Goal: Book appointment/travel/reservation

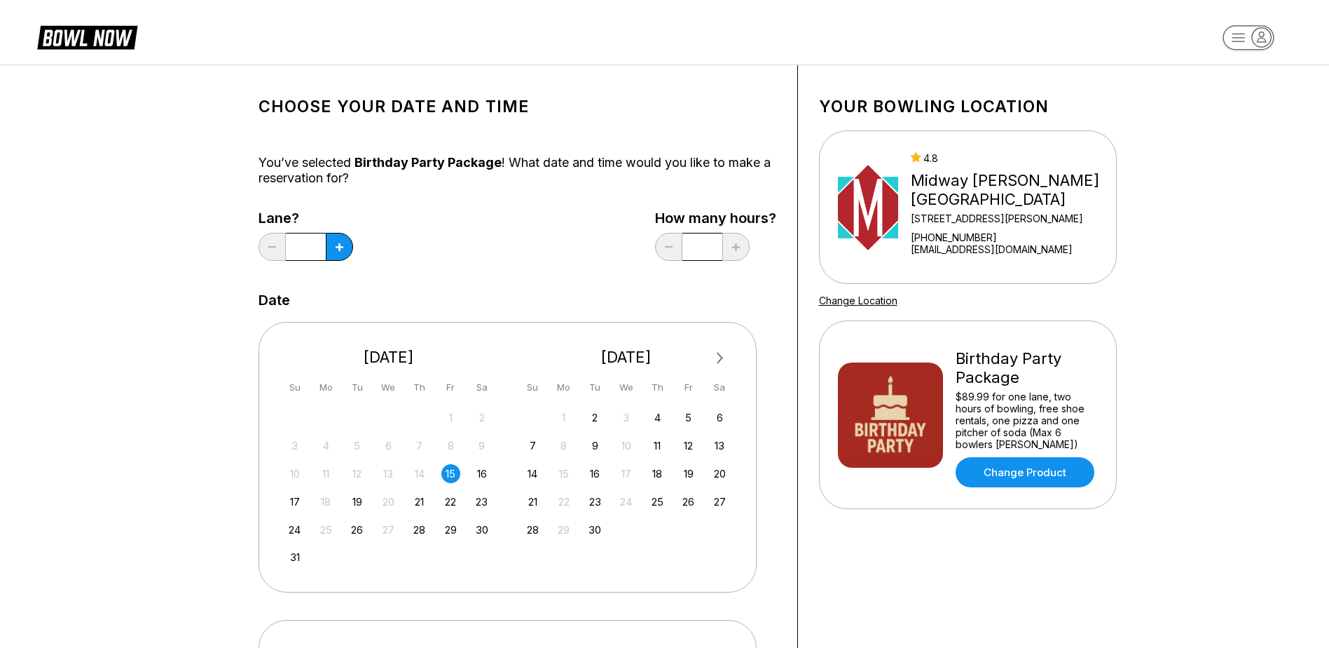
click at [719, 357] on span "Next Month" at bounding box center [719, 358] width 0 height 16
click at [723, 505] on div "24" at bounding box center [720, 501] width 19 height 19
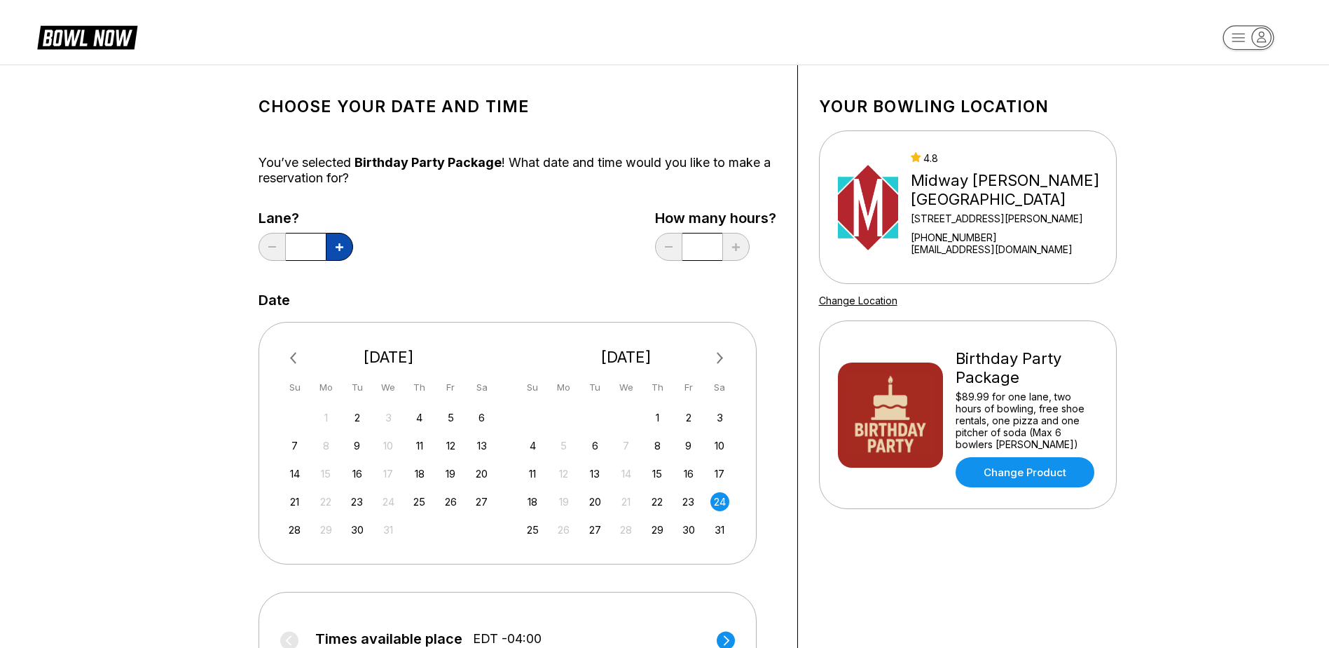
click at [346, 246] on button at bounding box center [339, 247] width 27 height 28
click at [269, 251] on button at bounding box center [272, 247] width 27 height 28
type input "*"
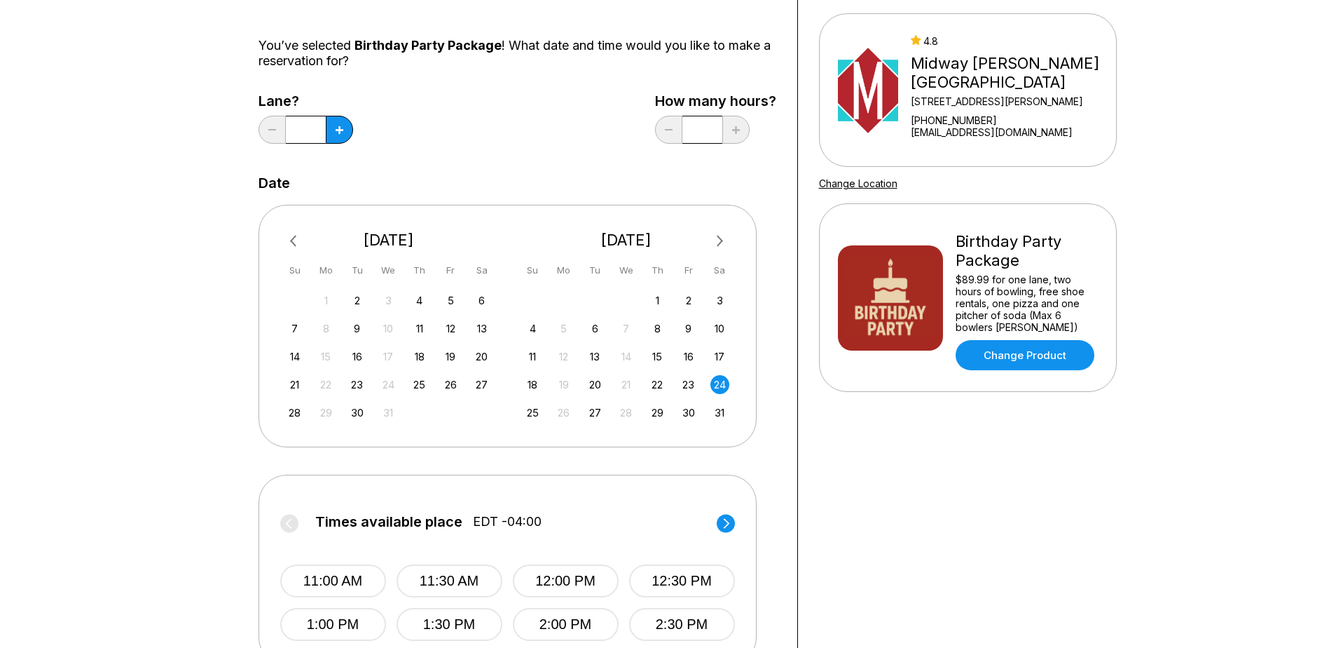
scroll to position [187, 0]
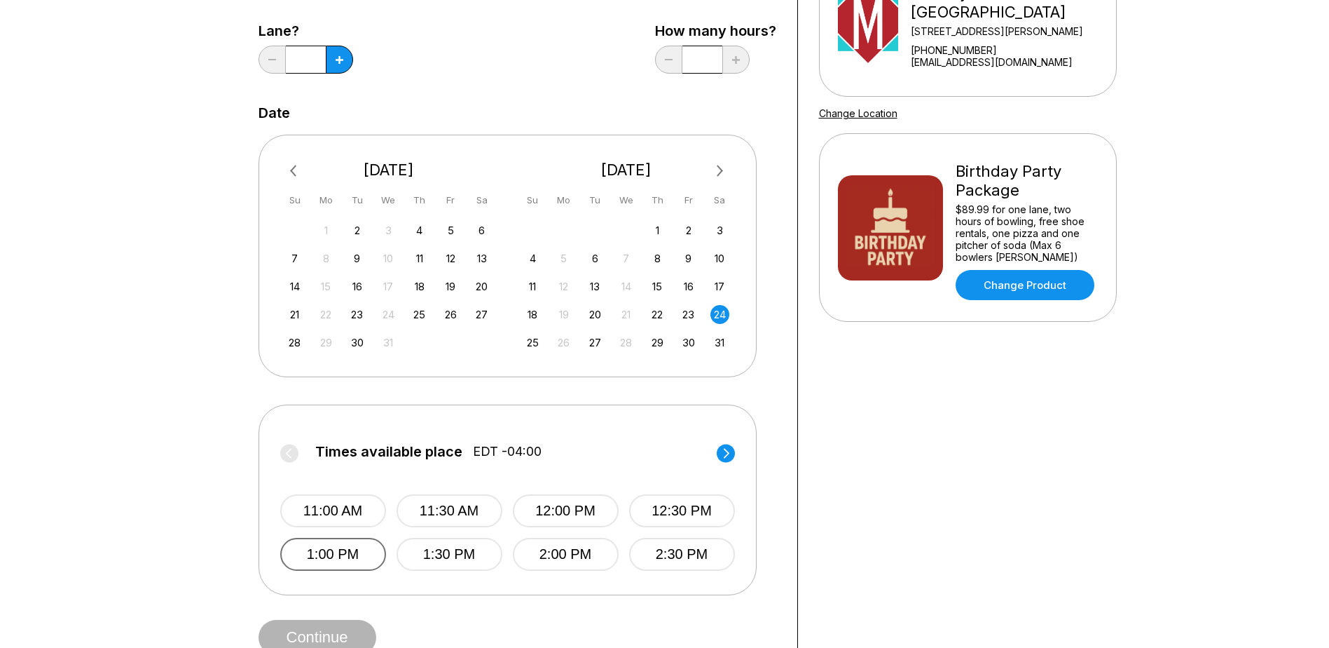
click at [362, 545] on button "1:00 PM" at bounding box center [333, 553] width 106 height 33
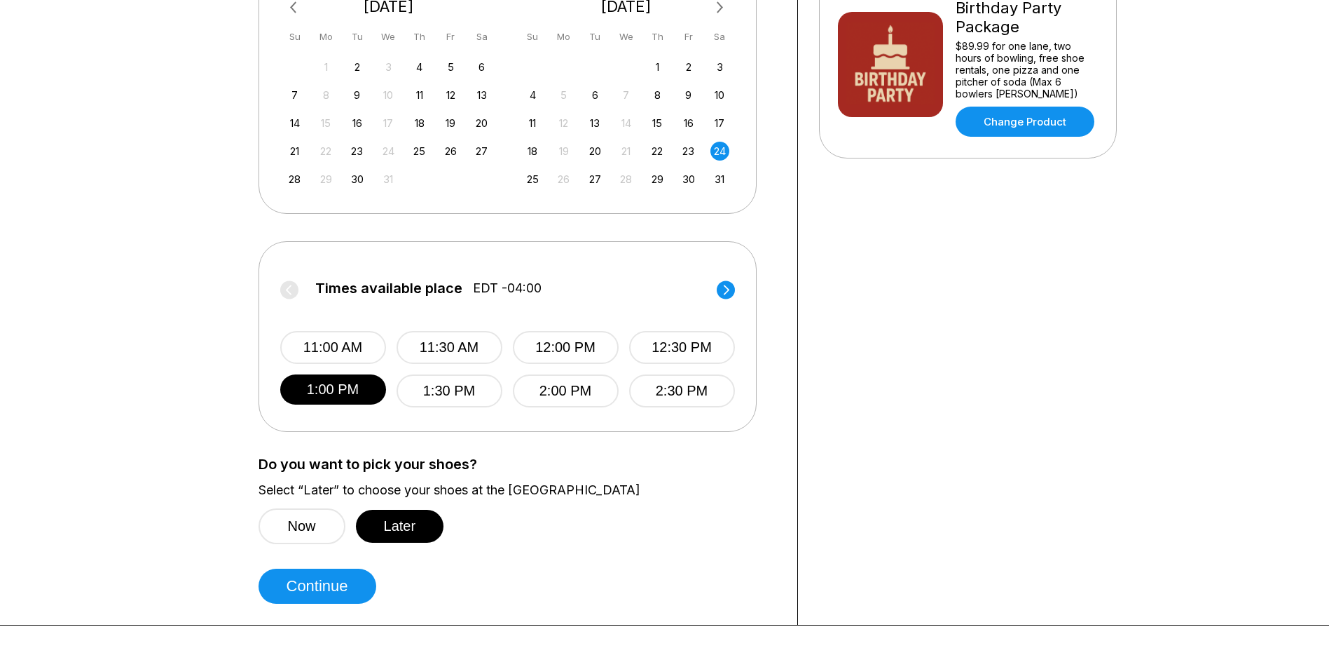
scroll to position [374, 0]
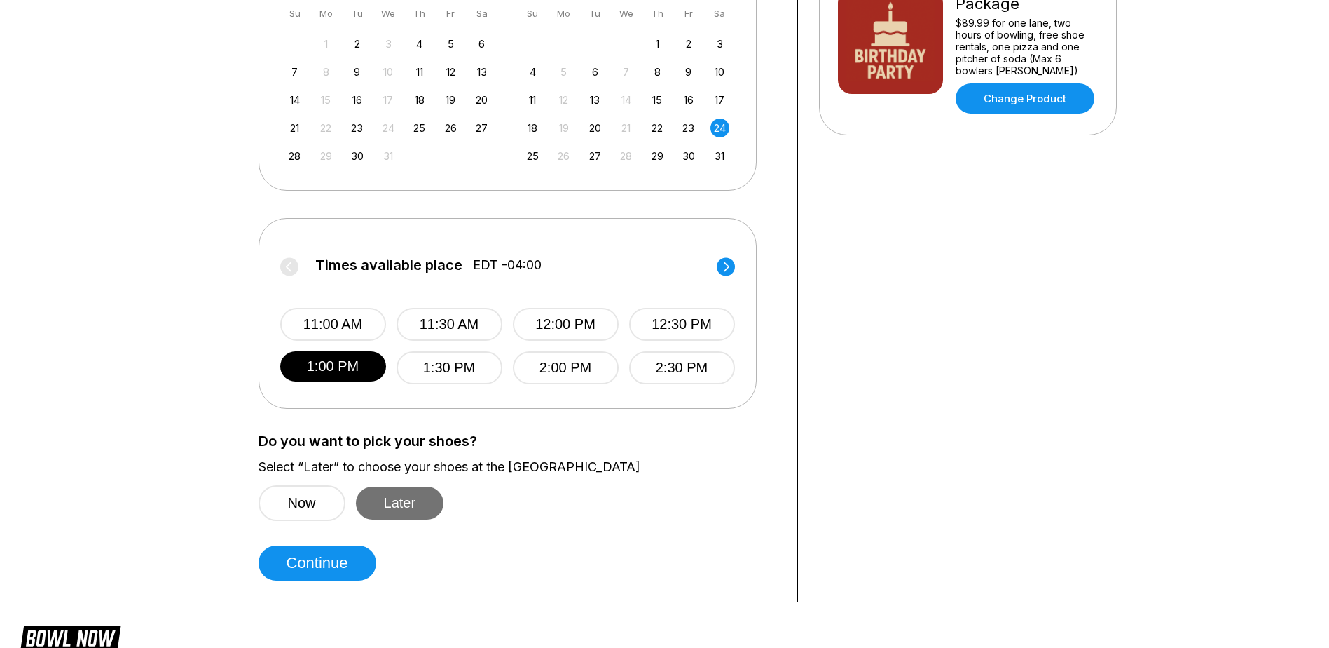
click at [432, 508] on button "Later" at bounding box center [400, 502] width 88 height 33
click at [350, 559] on button "Continue" at bounding box center [318, 562] width 118 height 35
select select "**"
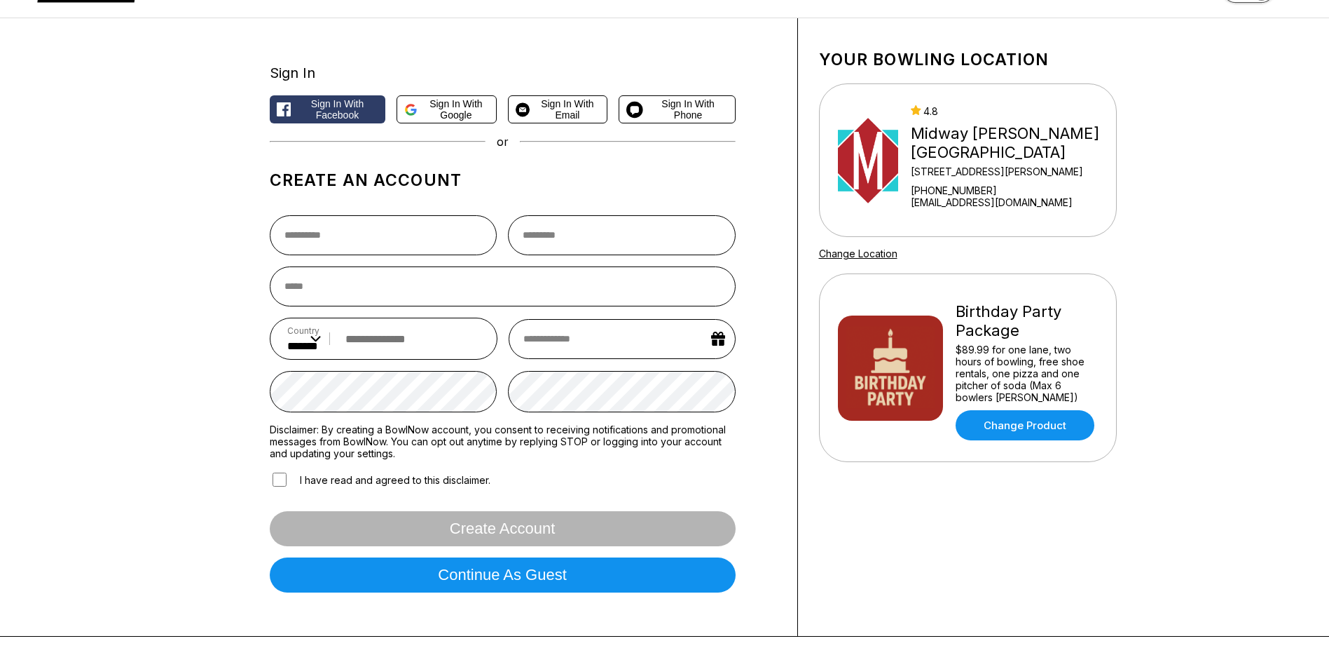
scroll to position [94, 0]
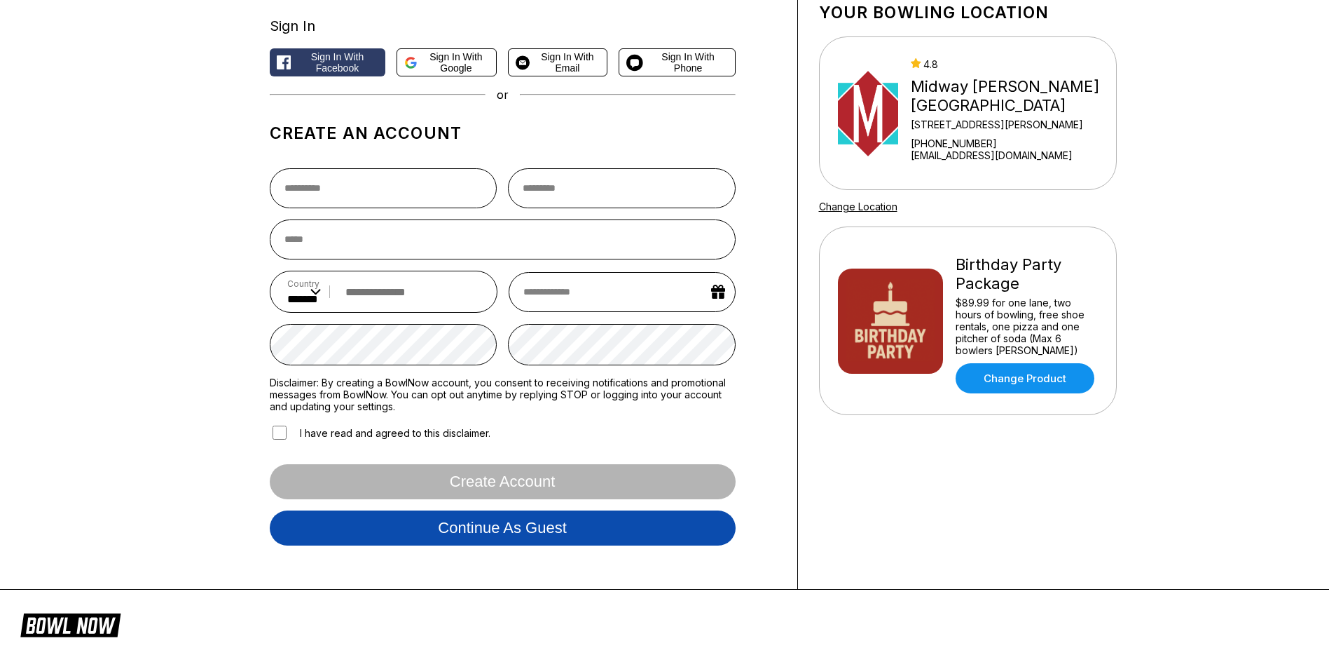
click at [510, 545] on button "Continue as guest" at bounding box center [503, 527] width 466 height 35
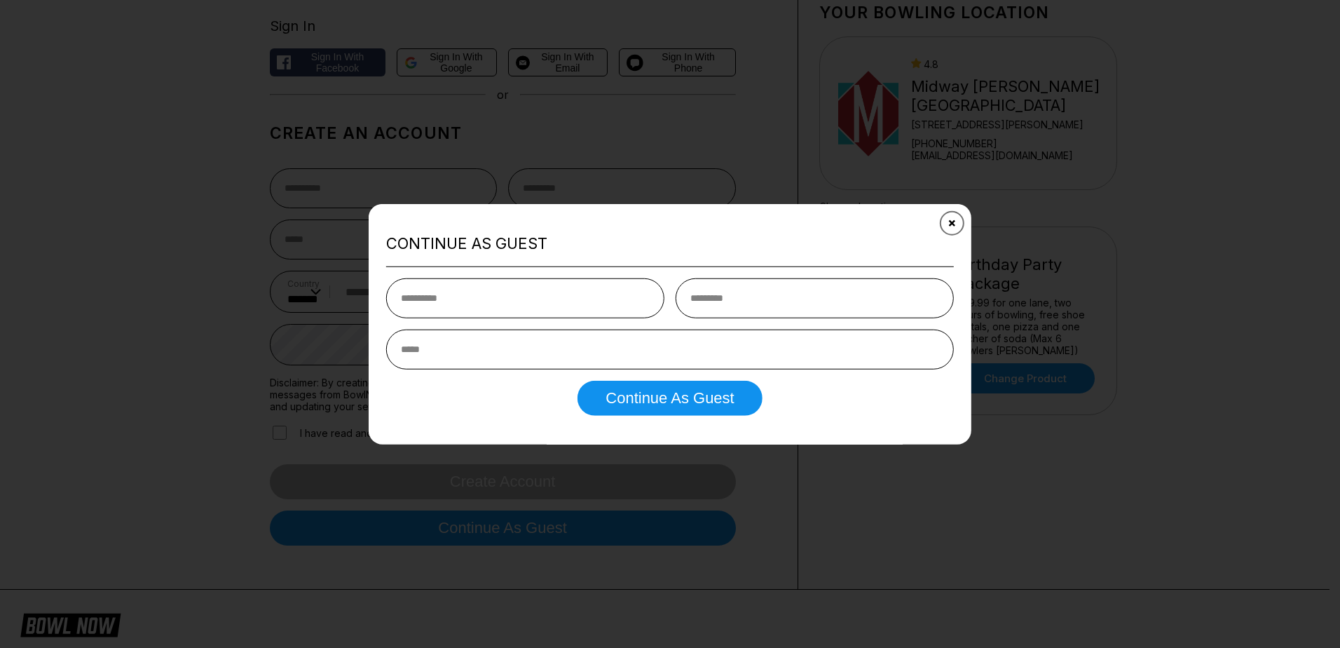
click at [956, 217] on button "Close" at bounding box center [952, 223] width 34 height 34
